Goal: Task Accomplishment & Management: Use online tool/utility

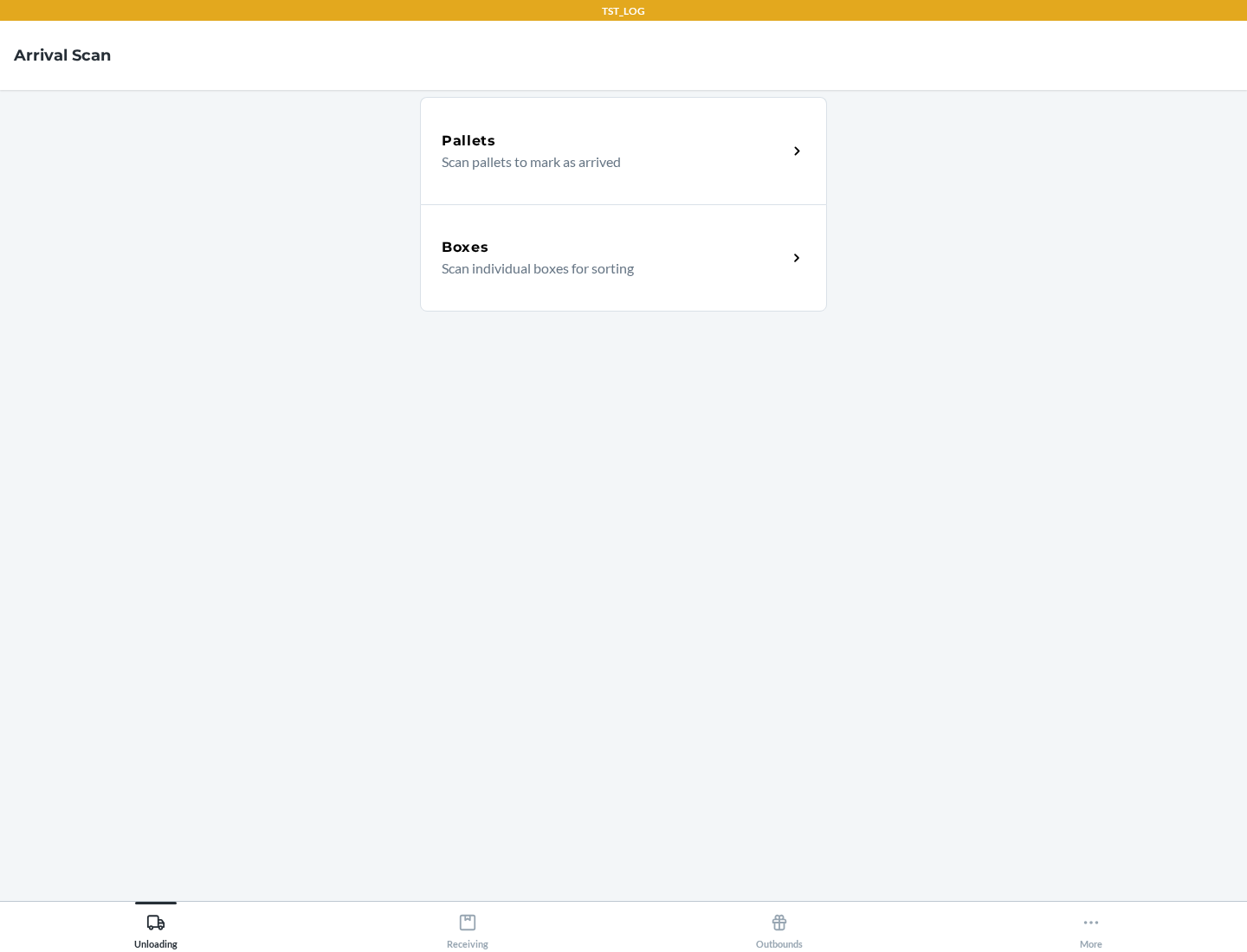
click at [614, 248] on div "Boxes" at bounding box center [614, 247] width 345 height 21
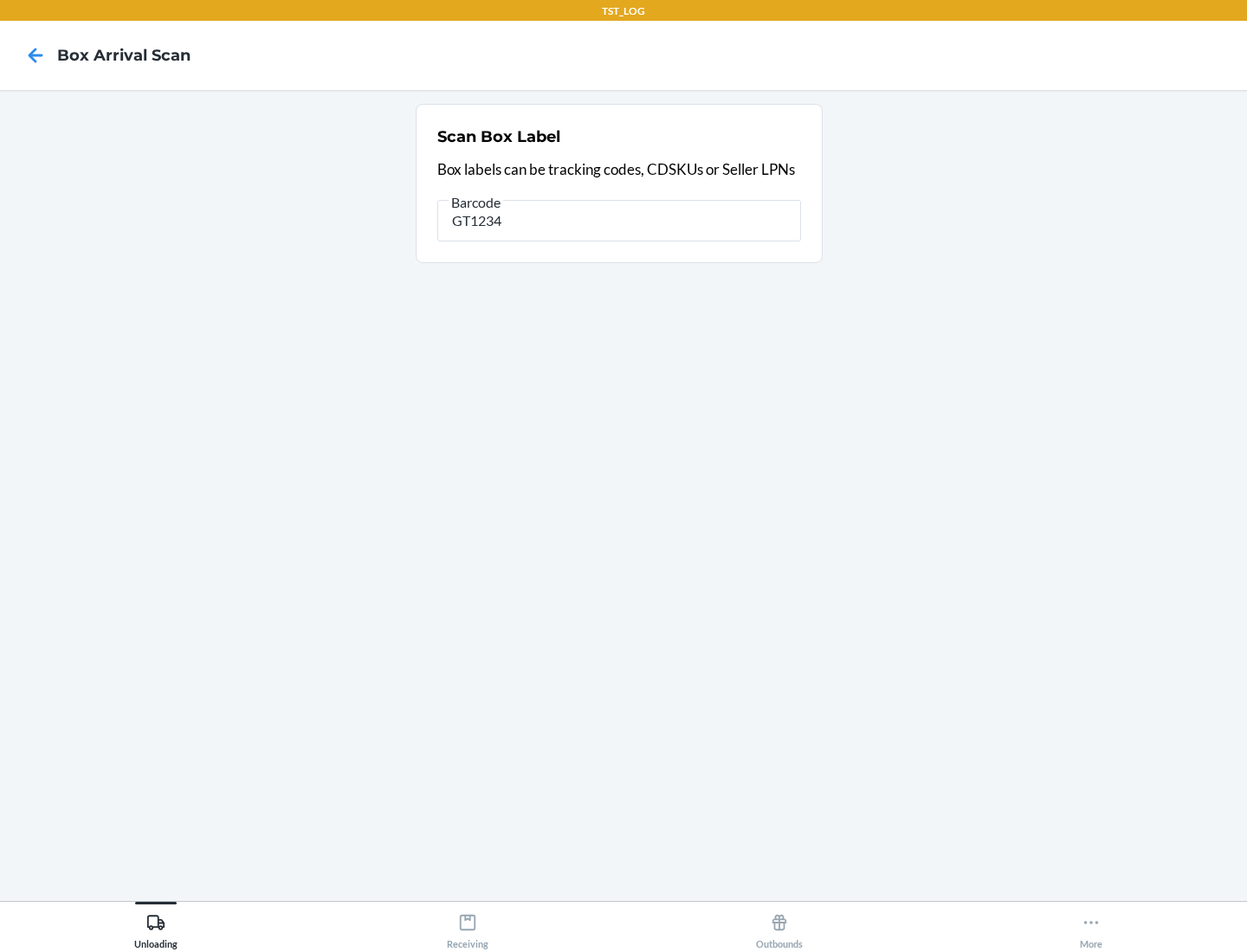
type input "GT1234"
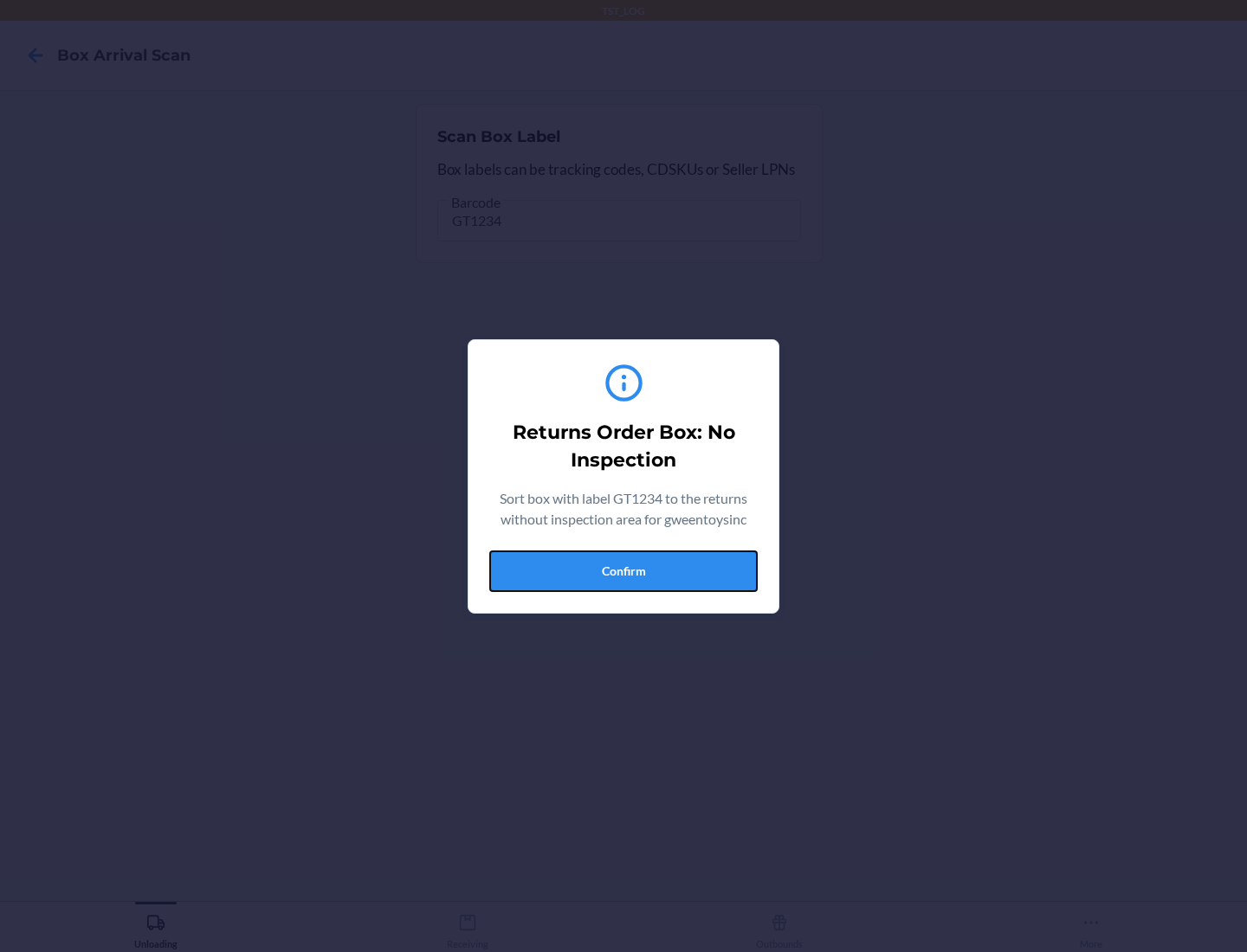
click at [624, 571] on button "Confirm" at bounding box center [624, 572] width 269 height 41
